Goal: Find specific page/section: Find specific page/section

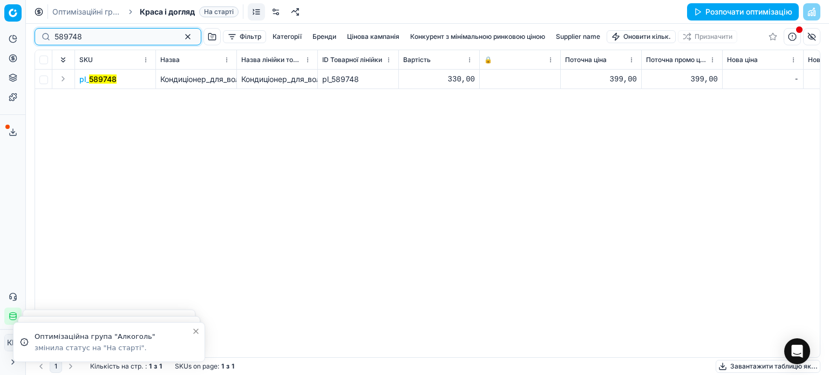
drag, startPoint x: 39, startPoint y: 37, endPoint x: 0, endPoint y: 33, distance: 39.1
click at [0, 33] on div "Pricing platform Аналітика Цінова оптимізація Асортимент продукції Шаблони Серв…" at bounding box center [414, 187] width 829 height 375
paste input "325574"
type input "325574"
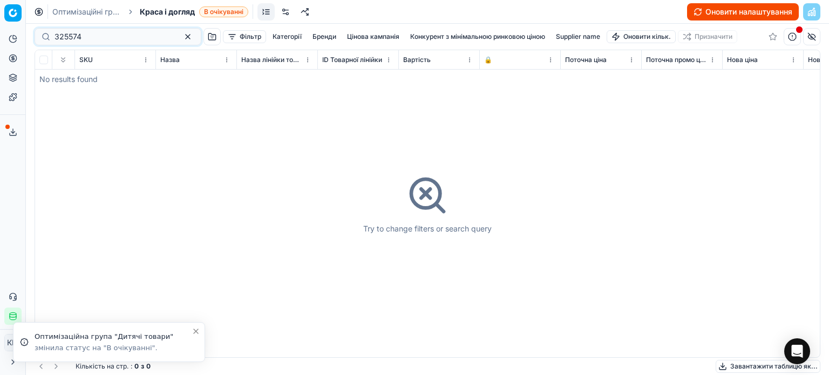
click at [175, 13] on span "Краса і догляд" at bounding box center [167, 11] width 55 height 11
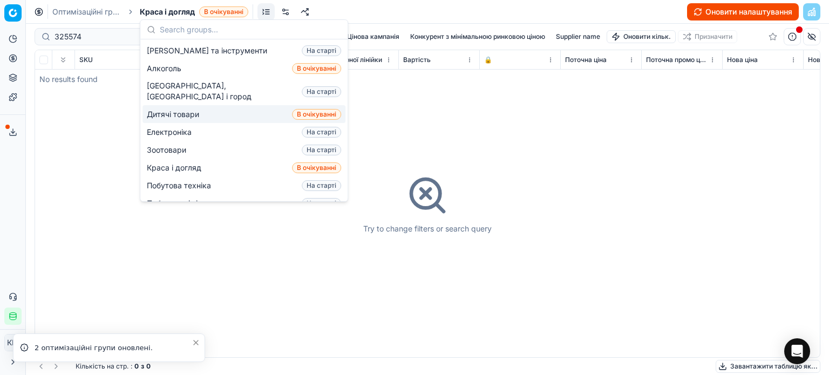
click at [178, 109] on span "Дитячі товари" at bounding box center [175, 114] width 57 height 11
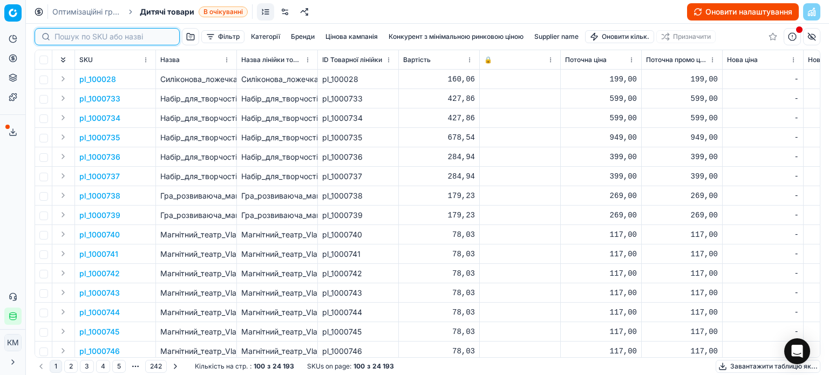
click at [72, 36] on input at bounding box center [114, 36] width 118 height 11
paste input "325574"
type input "325574"
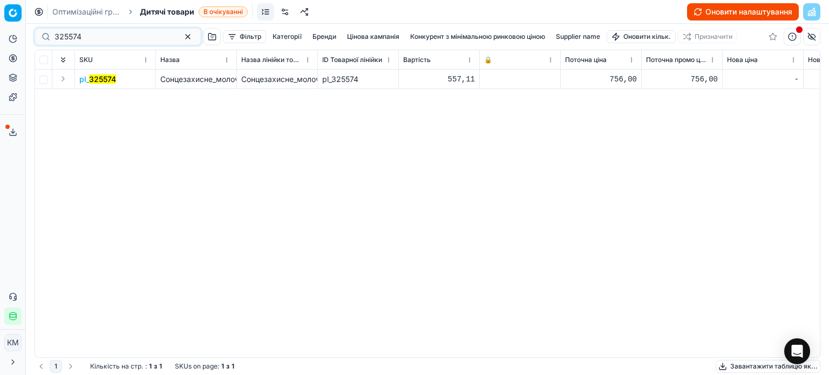
click at [99, 79] on mark "325574" at bounding box center [102, 79] width 27 height 9
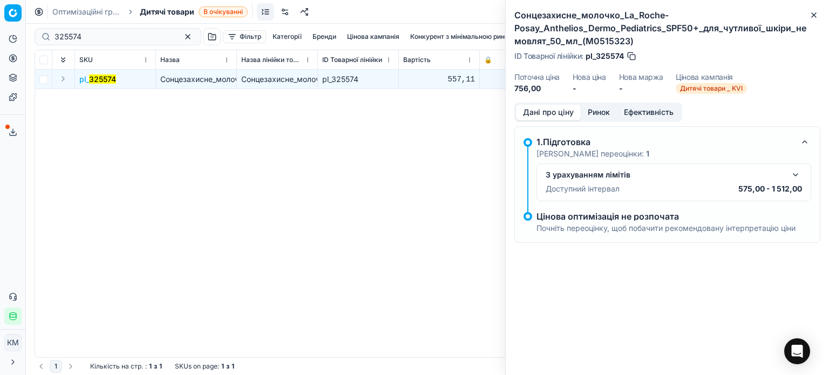
click at [606, 109] on button "Ринок" at bounding box center [599, 113] width 36 height 16
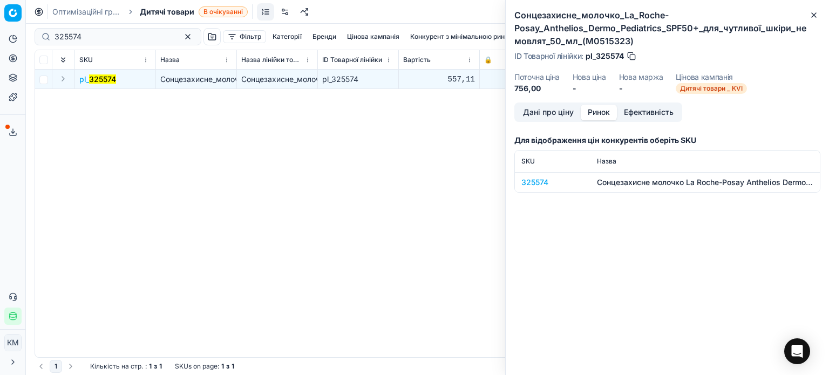
click at [541, 179] on div "325574" at bounding box center [553, 182] width 63 height 11
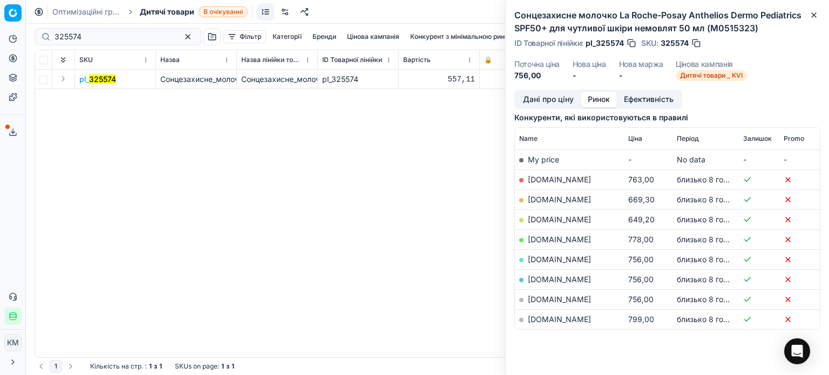
scroll to position [157, 0]
